Goal: Task Accomplishment & Management: Manage account settings

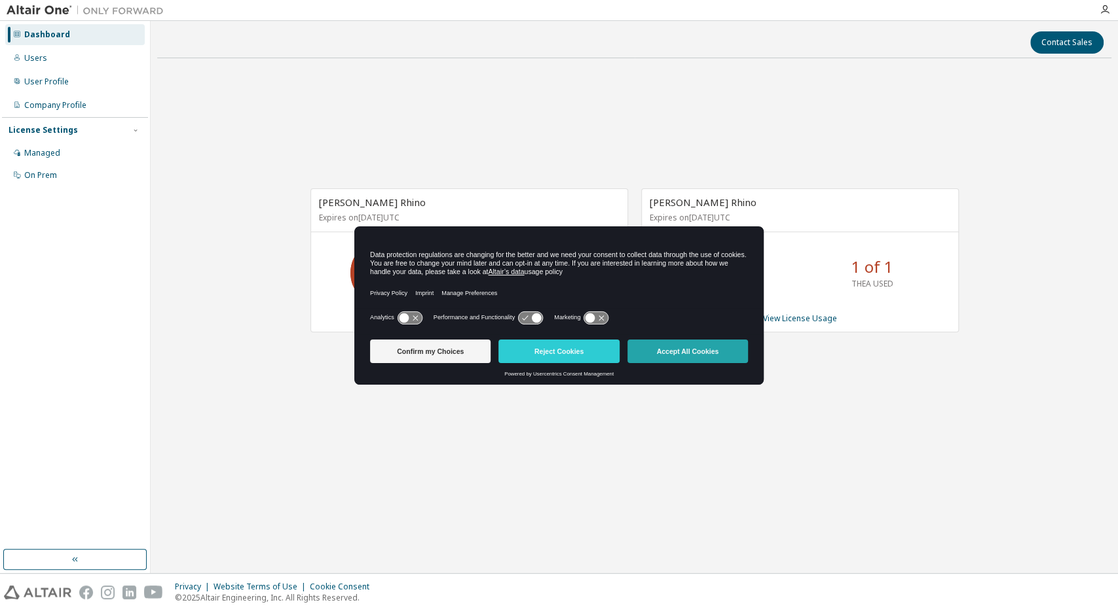
click at [684, 353] on button "Accept All Cookies" at bounding box center [687, 352] width 120 height 24
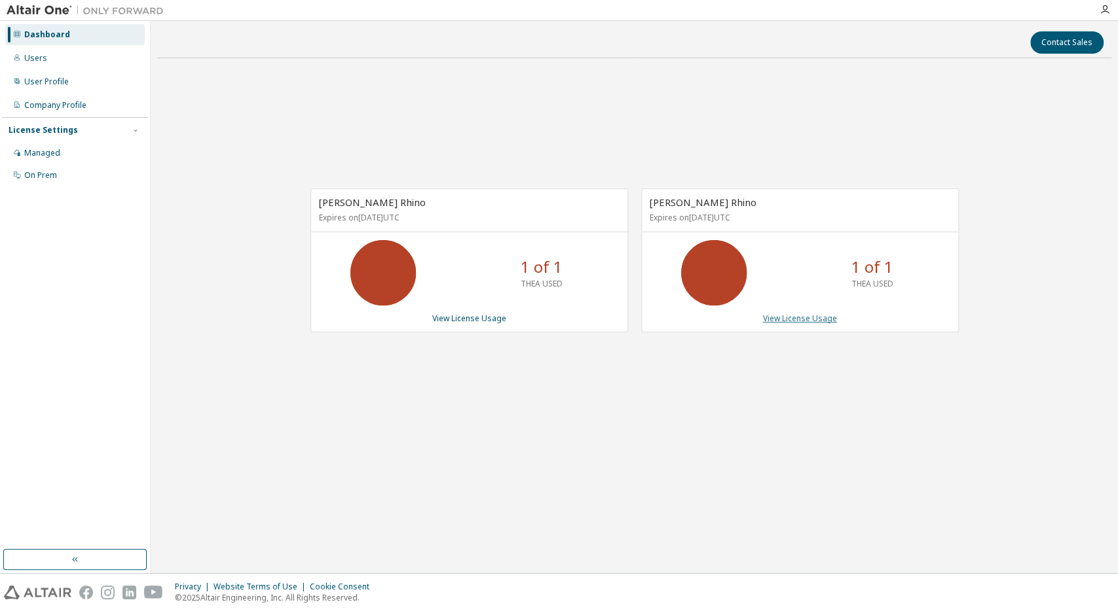
click at [778, 318] on link "View License Usage" at bounding box center [800, 318] width 74 height 11
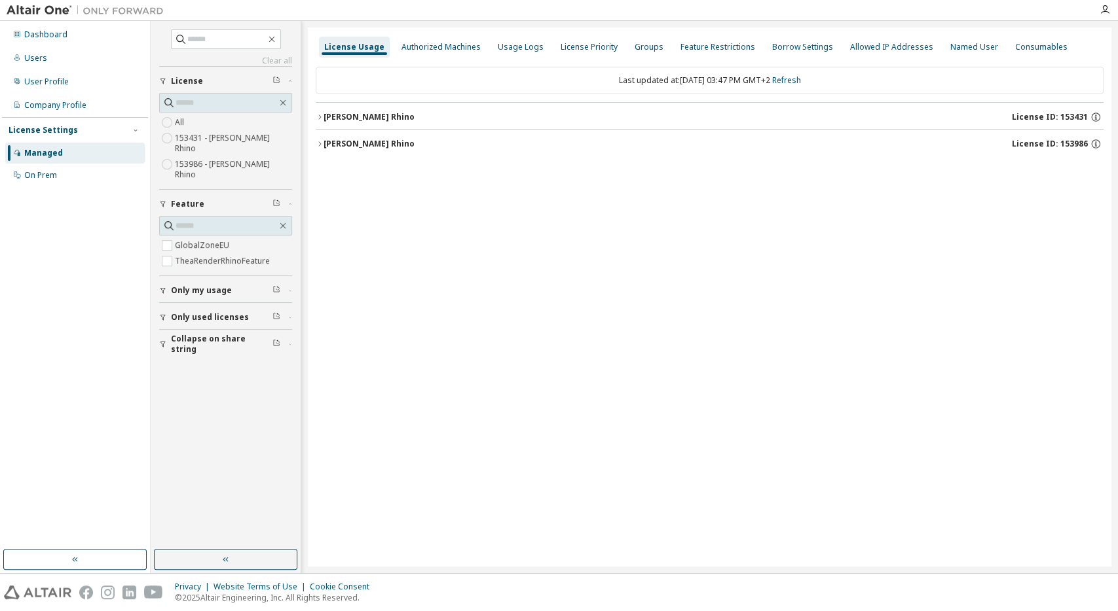
click at [378, 120] on div "[PERSON_NAME] Rhino" at bounding box center [368, 117] width 91 height 10
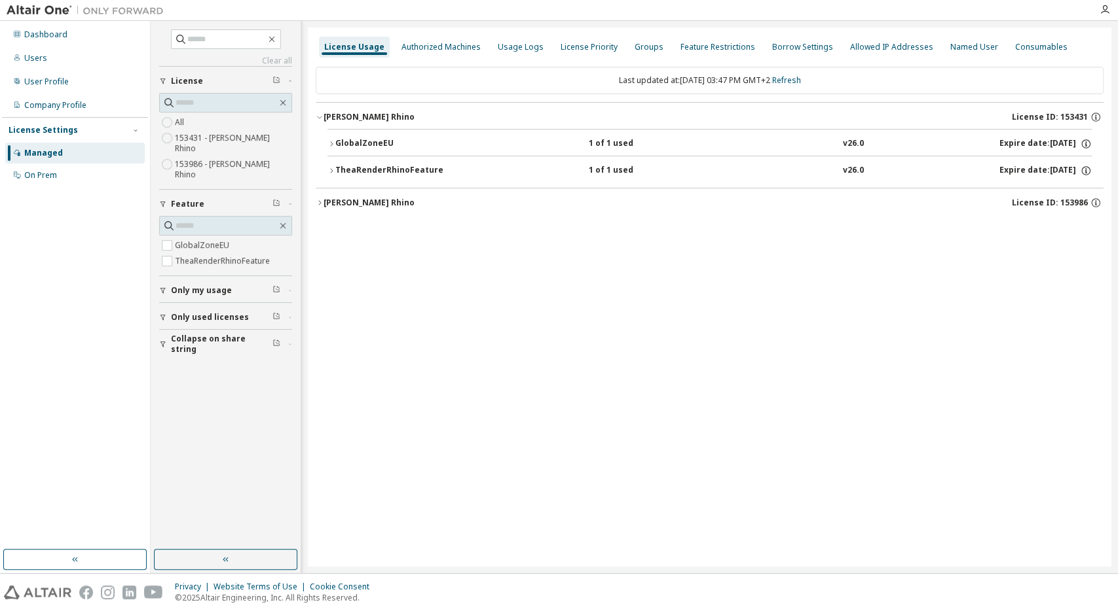
click at [355, 204] on div "[PERSON_NAME] Rhino" at bounding box center [368, 203] width 91 height 10
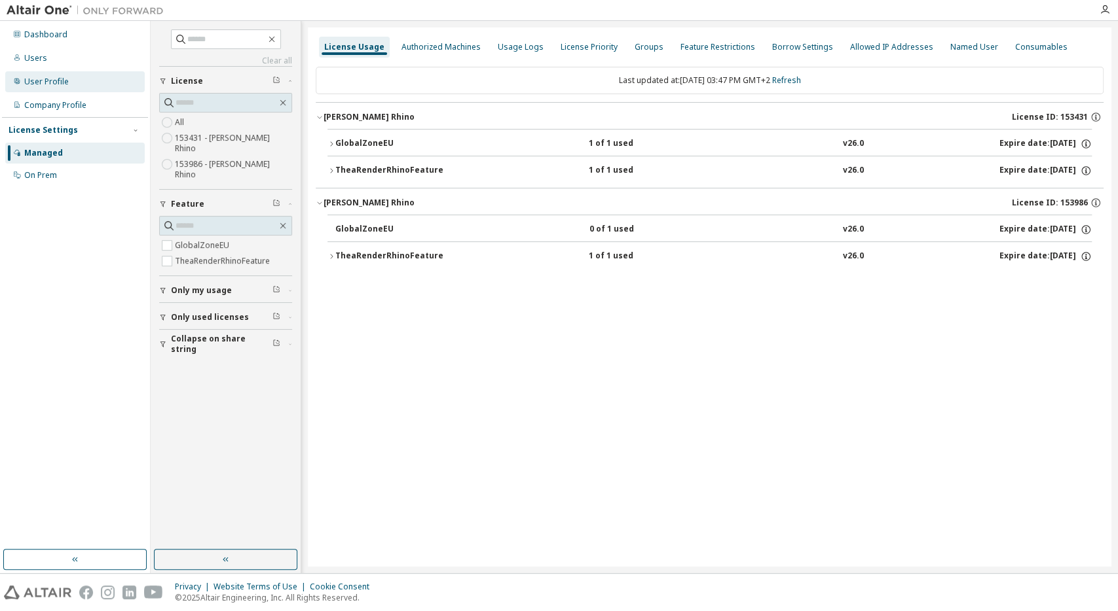
click at [55, 79] on div "User Profile" at bounding box center [46, 82] width 45 height 10
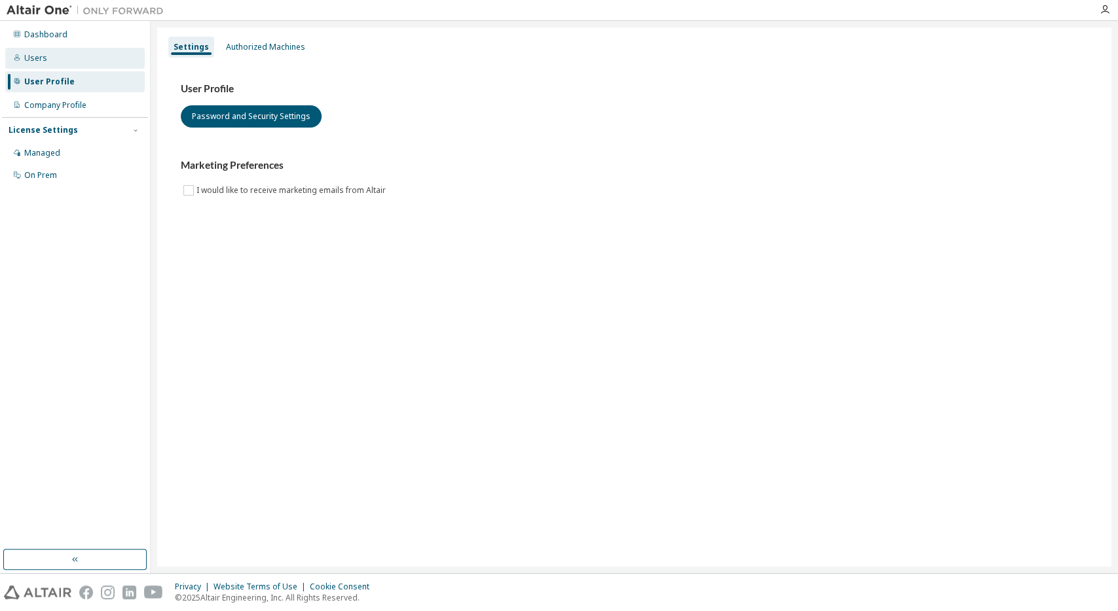
click at [54, 64] on div "Users" at bounding box center [74, 58] width 139 height 21
